Goal: Information Seeking & Learning: Learn about a topic

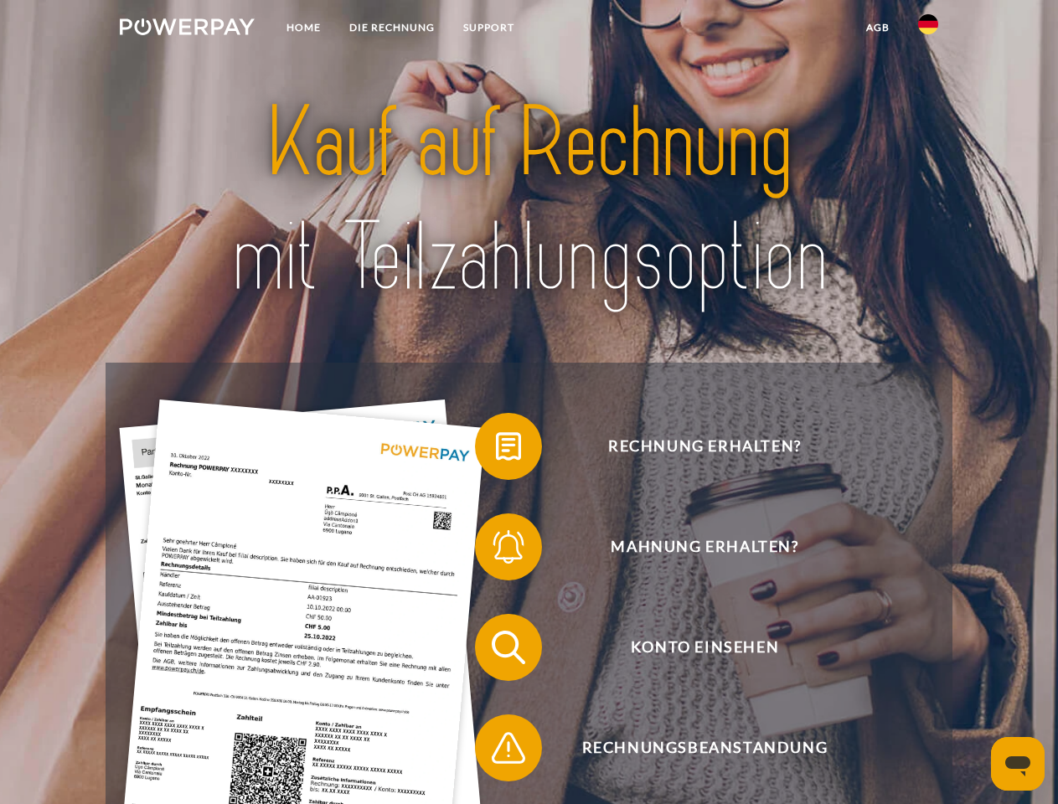
click at [187, 29] on img at bounding box center [187, 26] width 135 height 17
click at [928, 29] on img at bounding box center [928, 24] width 20 height 20
click at [877, 28] on link "agb" at bounding box center [878, 28] width 52 height 30
click at [496, 450] on span at bounding box center [483, 447] width 84 height 84
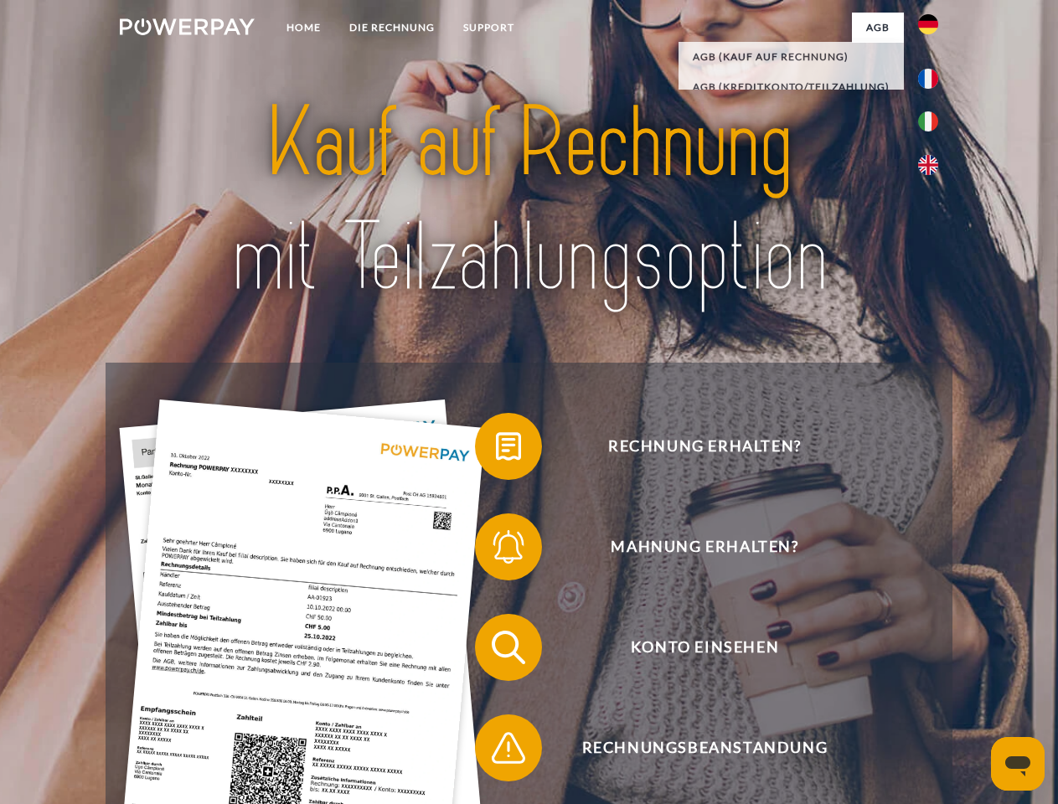
click at [496, 550] on span at bounding box center [483, 547] width 84 height 84
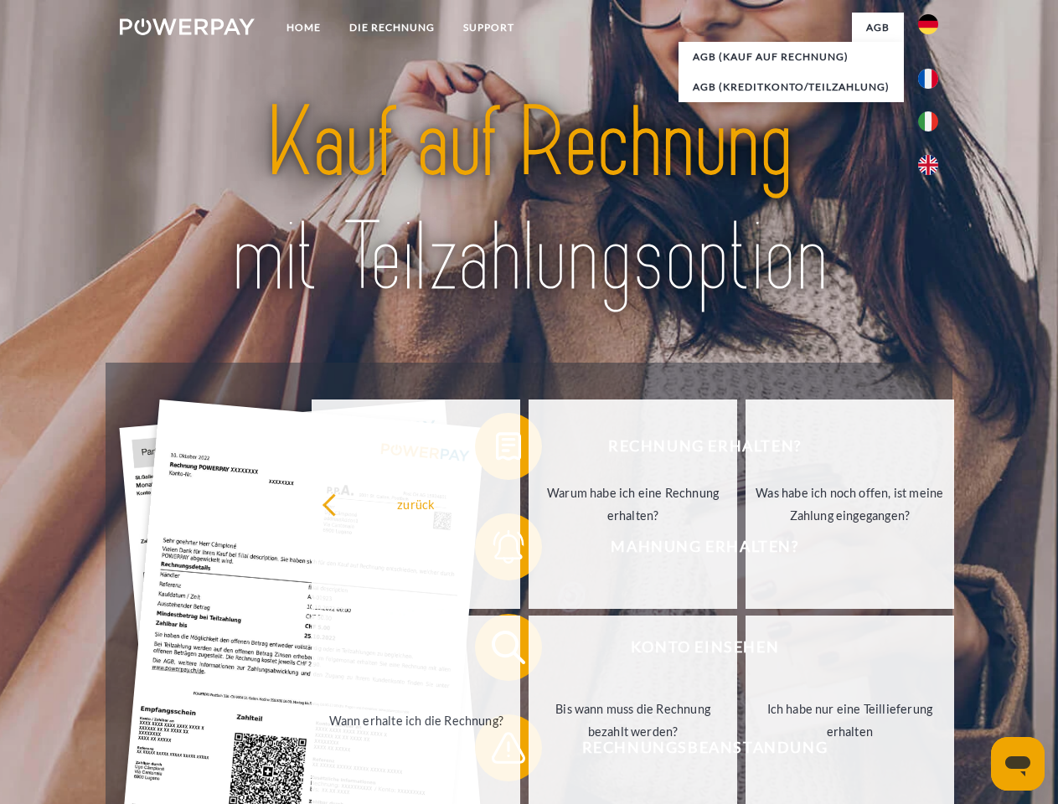
click at [529, 651] on link "Bis wann muss die Rechnung bezahlt werden?" at bounding box center [633, 720] width 209 height 209
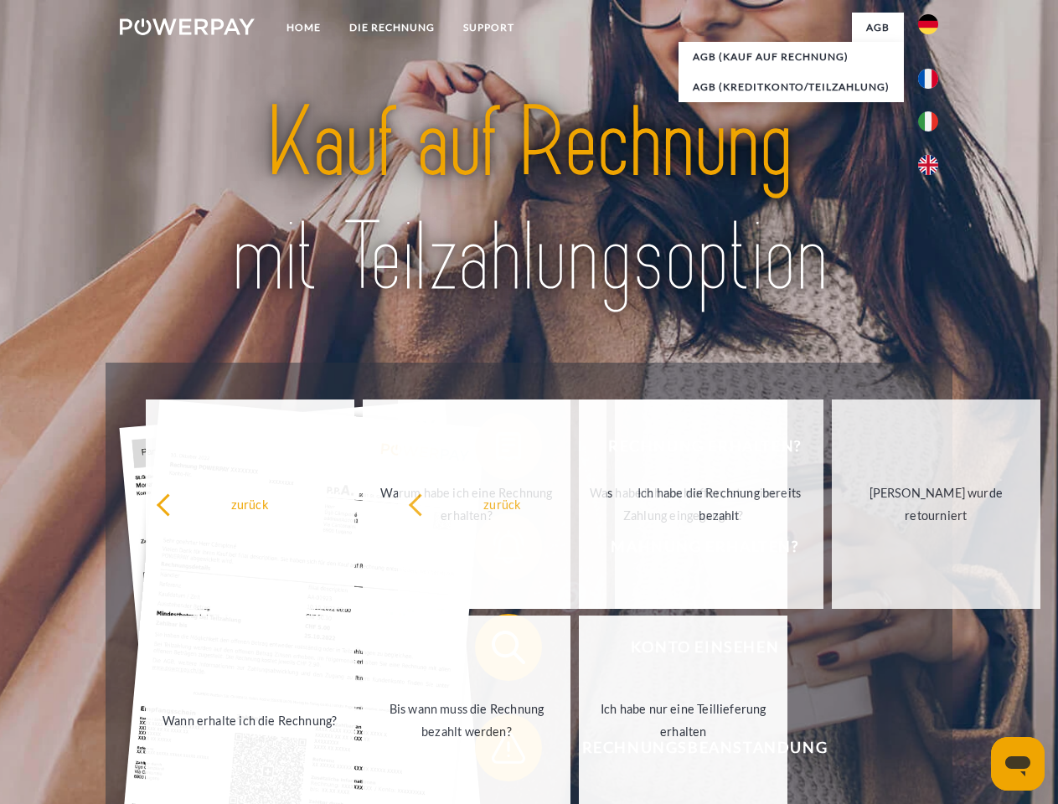
click at [496, 751] on span at bounding box center [483, 748] width 84 height 84
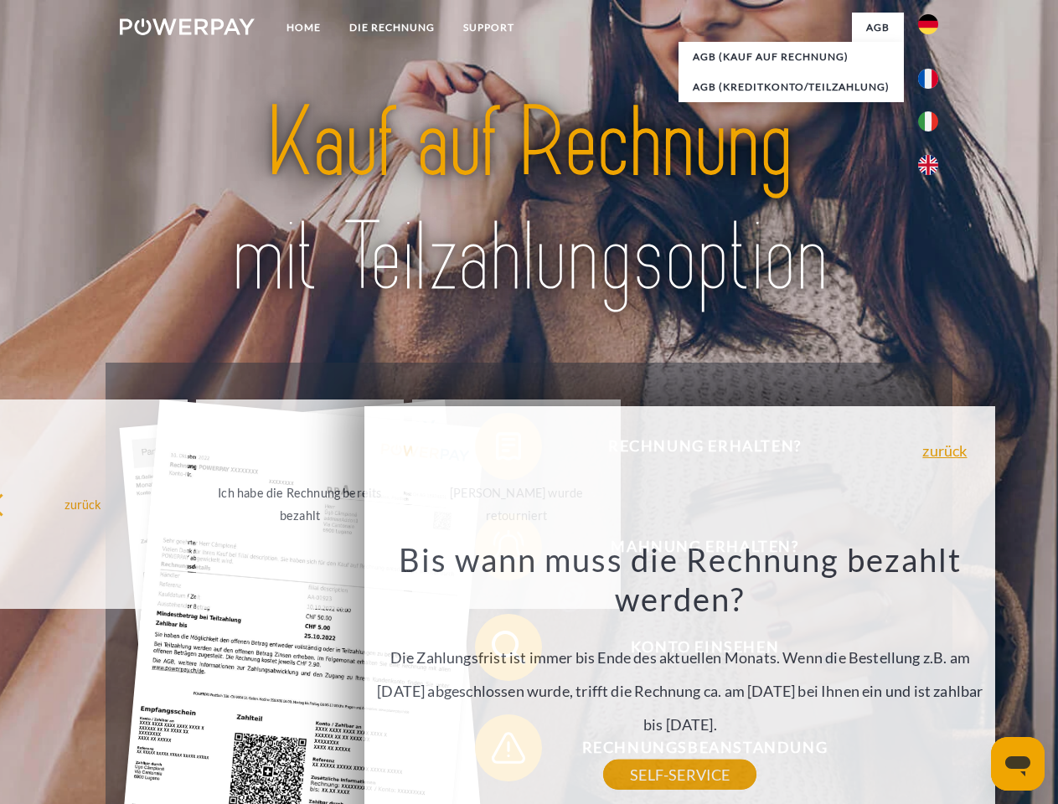
click at [1018, 764] on icon "Messaging-Fenster öffnen" at bounding box center [1017, 766] width 25 height 20
